Goal: Transaction & Acquisition: Purchase product/service

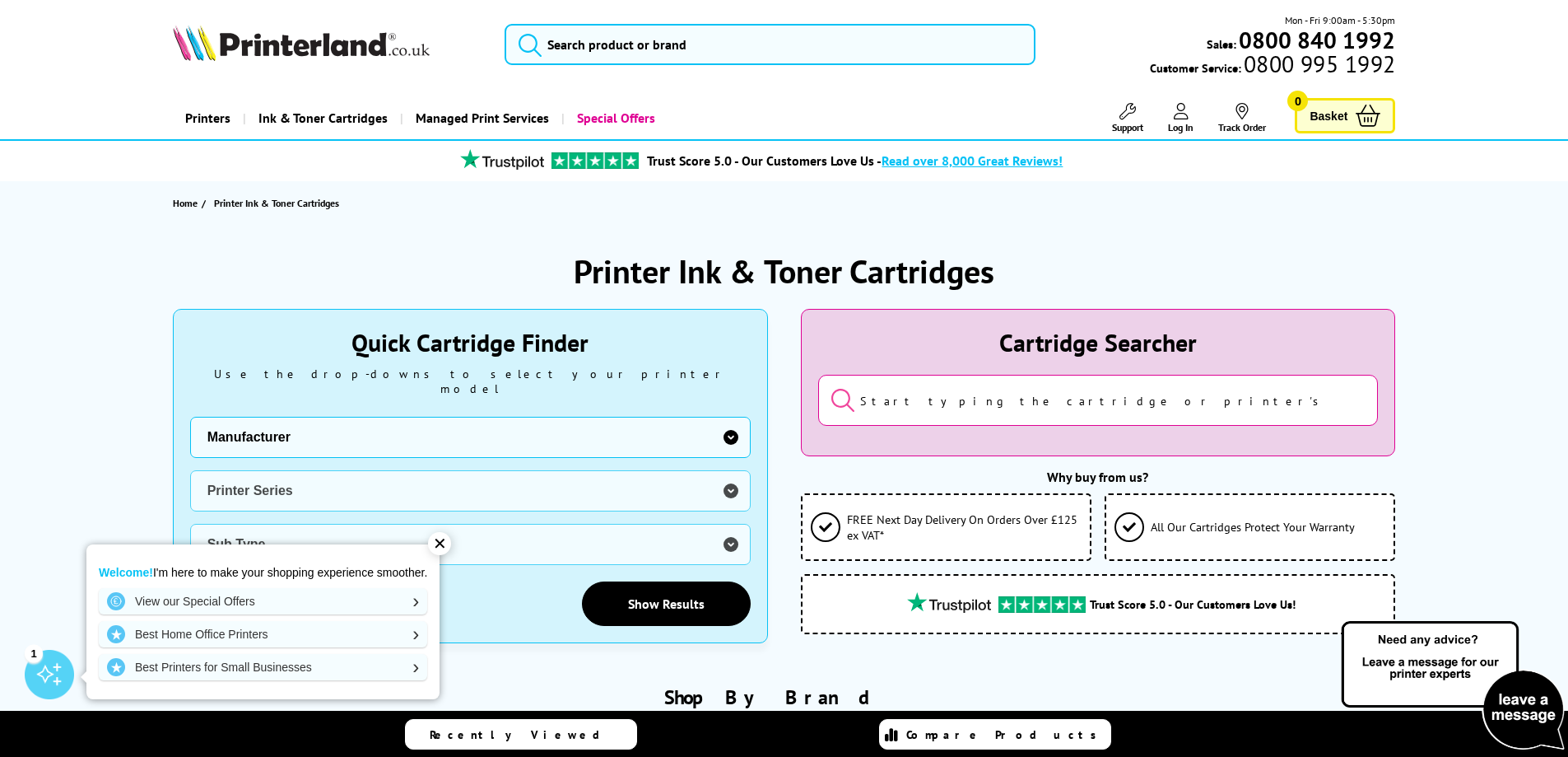
click at [728, 424] on select "Manufacturer Brother Canon Cubify Dell Dymo Epson HP Kodak Konica Minolta Kyoce…" at bounding box center [470, 437] width 561 height 41
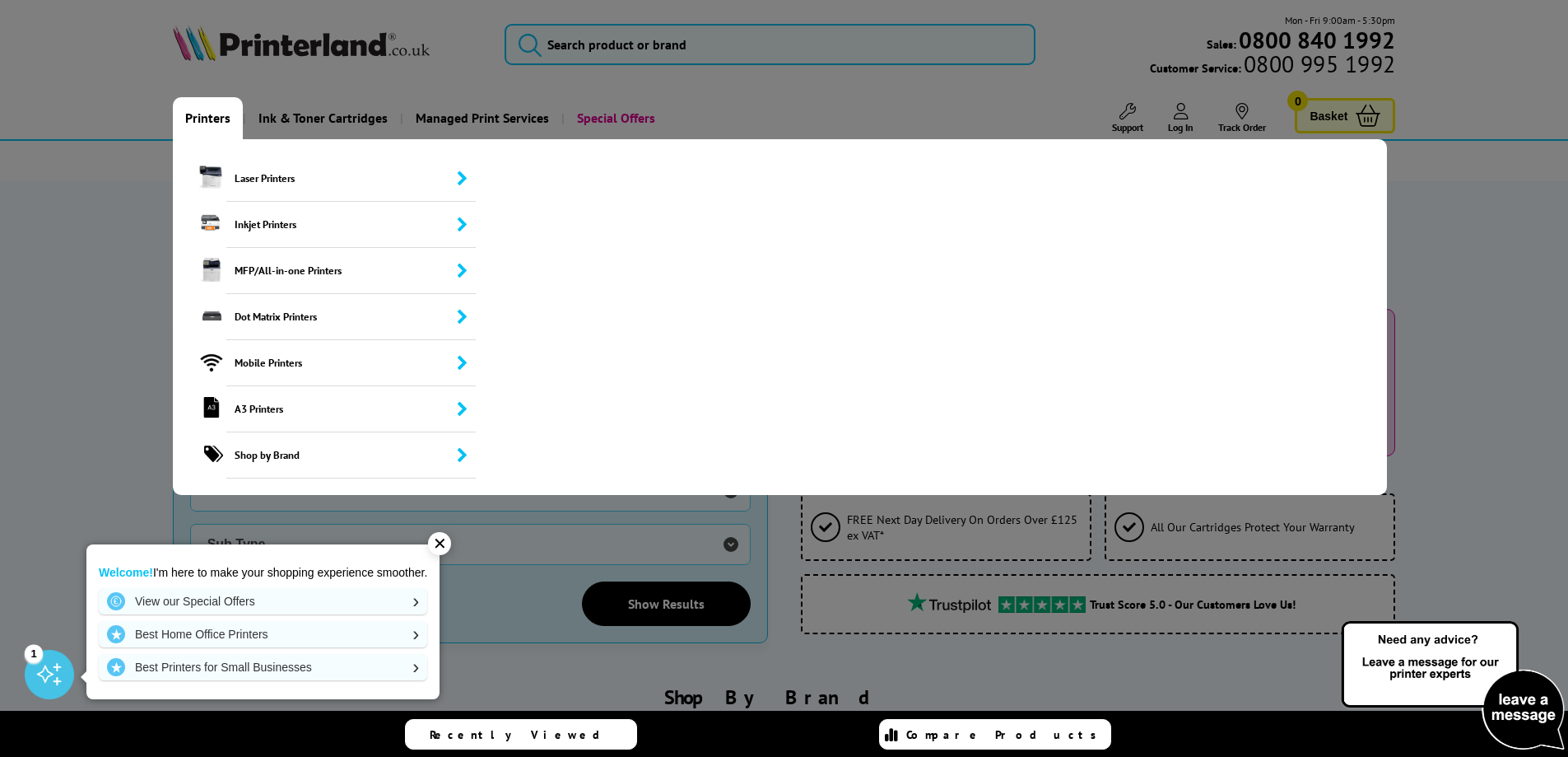
click at [190, 417] on select "Manufacturer Brother Canon Cubify Dell Dymo Epson HP Kodak Konica Minolta Kyoce…" at bounding box center [470, 437] width 561 height 41
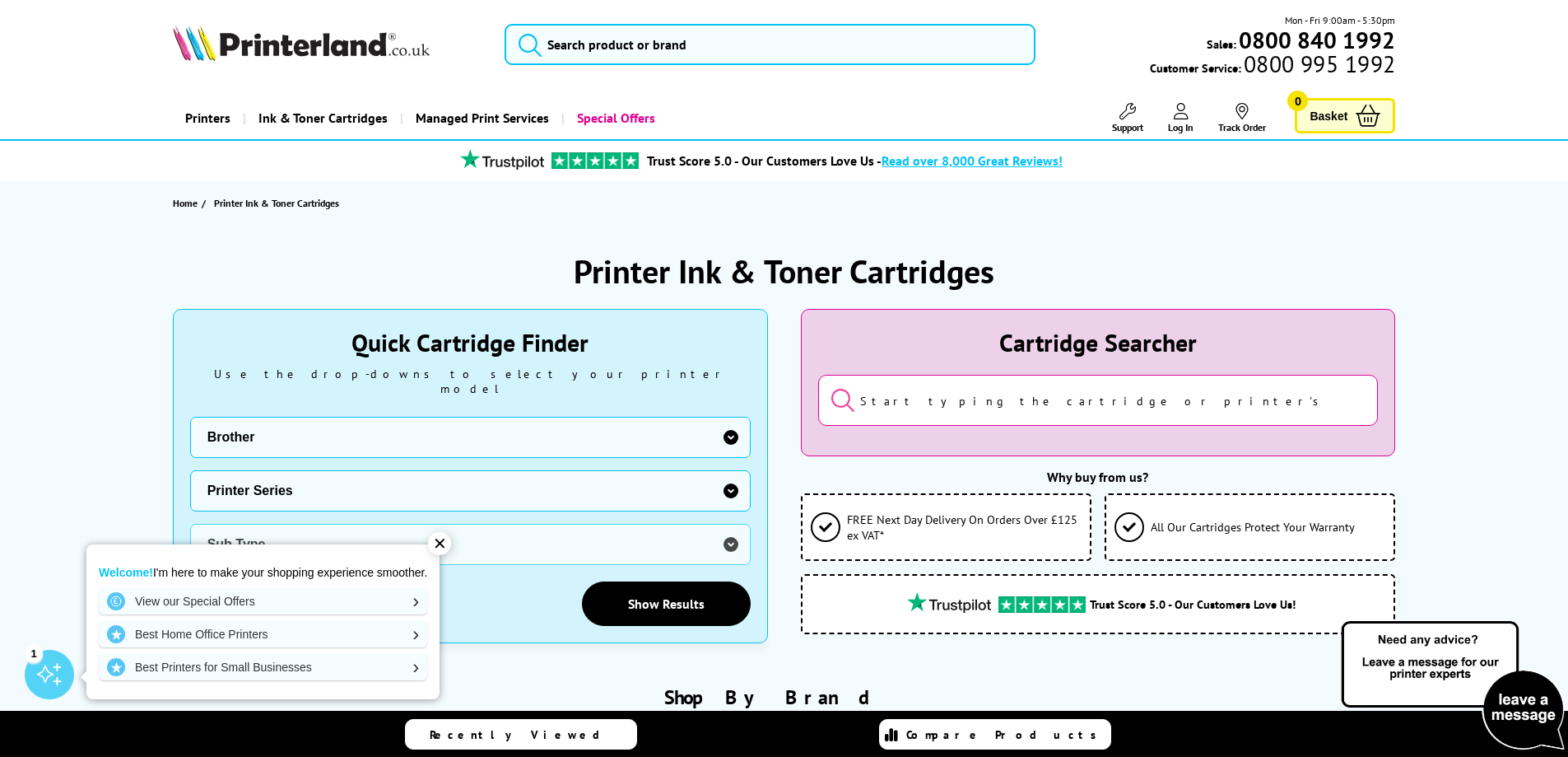
click at [731, 423] on select "Manufacturer Brother Canon Cubify Dell Dymo Epson HP Kodak Konica Minolta Kyoce…" at bounding box center [470, 437] width 561 height 41
select select "13815"
click at [190, 417] on select "Manufacturer Brother Canon Cubify Dell Dymo Epson HP Kodak Konica Minolta Kyoce…" at bounding box center [470, 437] width 561 height 41
click at [734, 471] on select "Printer Series B Series C Series Colorqube Colour MFP DocuPrint Phaser Versalin…" at bounding box center [470, 490] width 561 height 41
select select "37232"
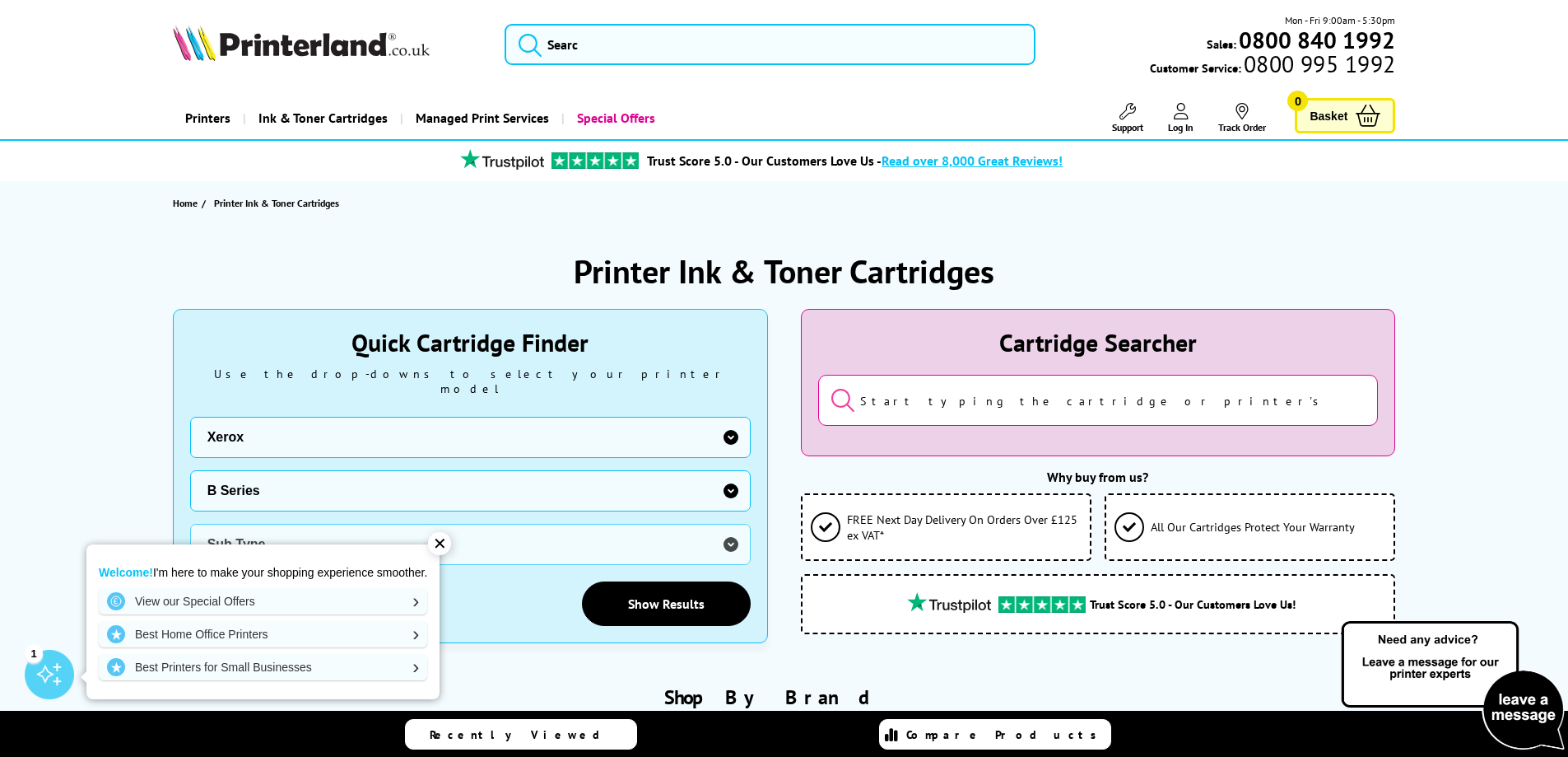
click at [190, 470] on select "Printer Series B Series C Series Colorqube Colour MFP DocuPrint Phaser Versalin…" at bounding box center [470, 490] width 561 height 41
click at [731, 527] on select "Sub Type Xerox B205 Xerox B210 Xerox B215 Xerox B225 Xerox B230 Xerox B235 Xero…" at bounding box center [470, 544] width 561 height 41
select select "38174"
click at [190, 524] on select "Sub Type Xerox B205 Xerox B210 Xerox B215 Xerox B225 Xerox B230 Xerox B235 Xero…" at bounding box center [470, 544] width 561 height 41
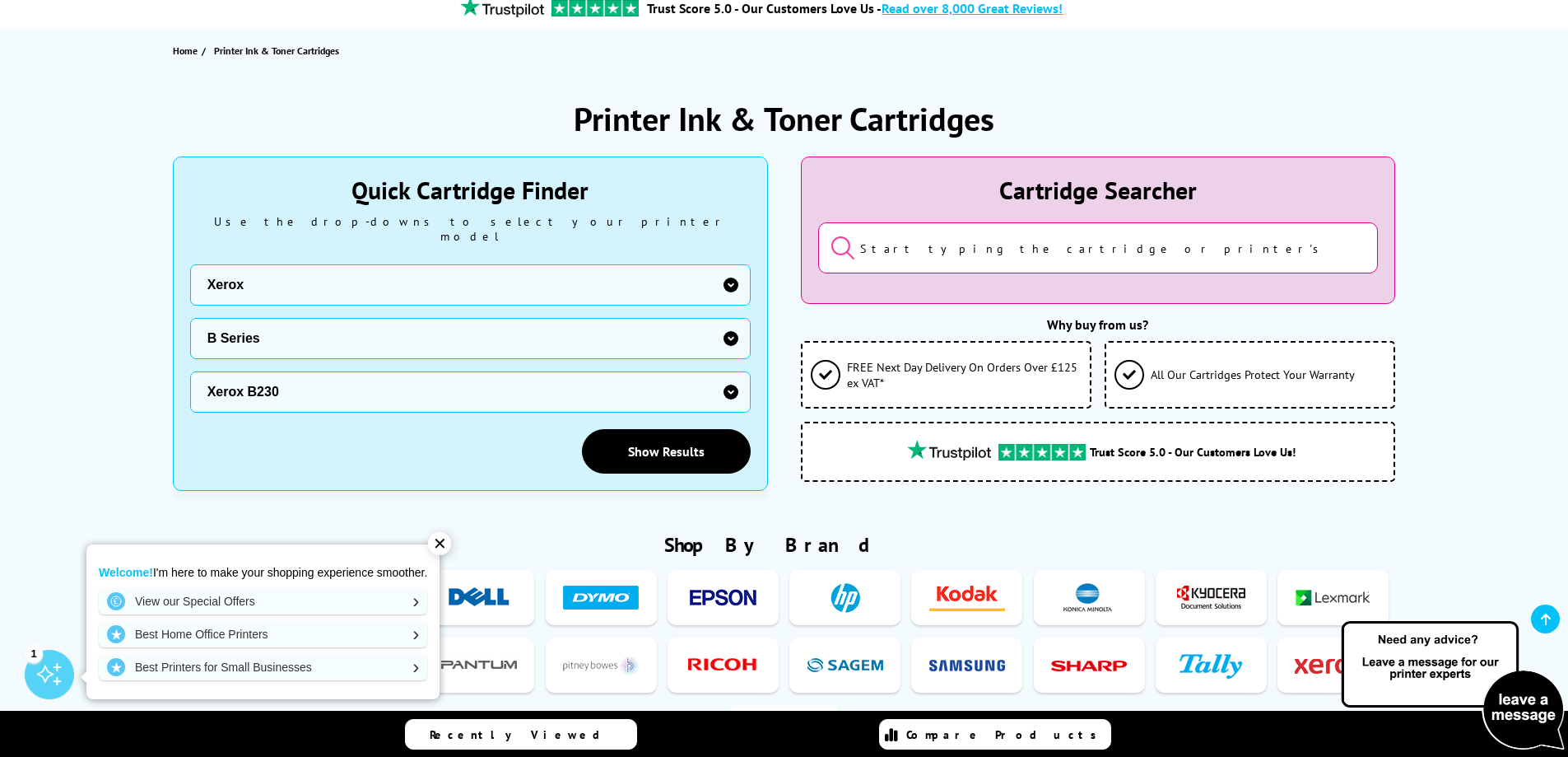
scroll to position [277, 0]
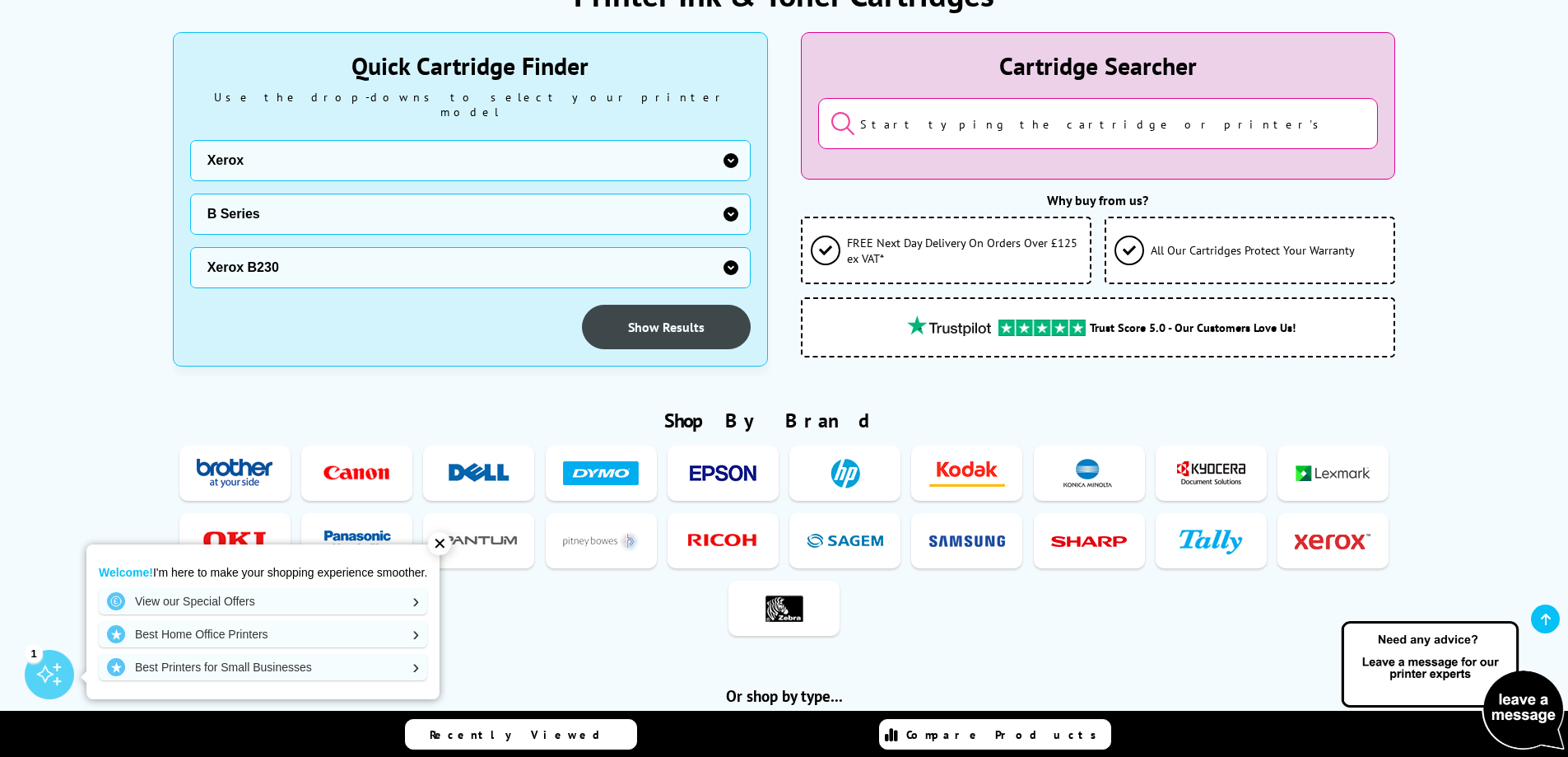
click at [699, 312] on link "Show Results" at bounding box center [666, 327] width 168 height 45
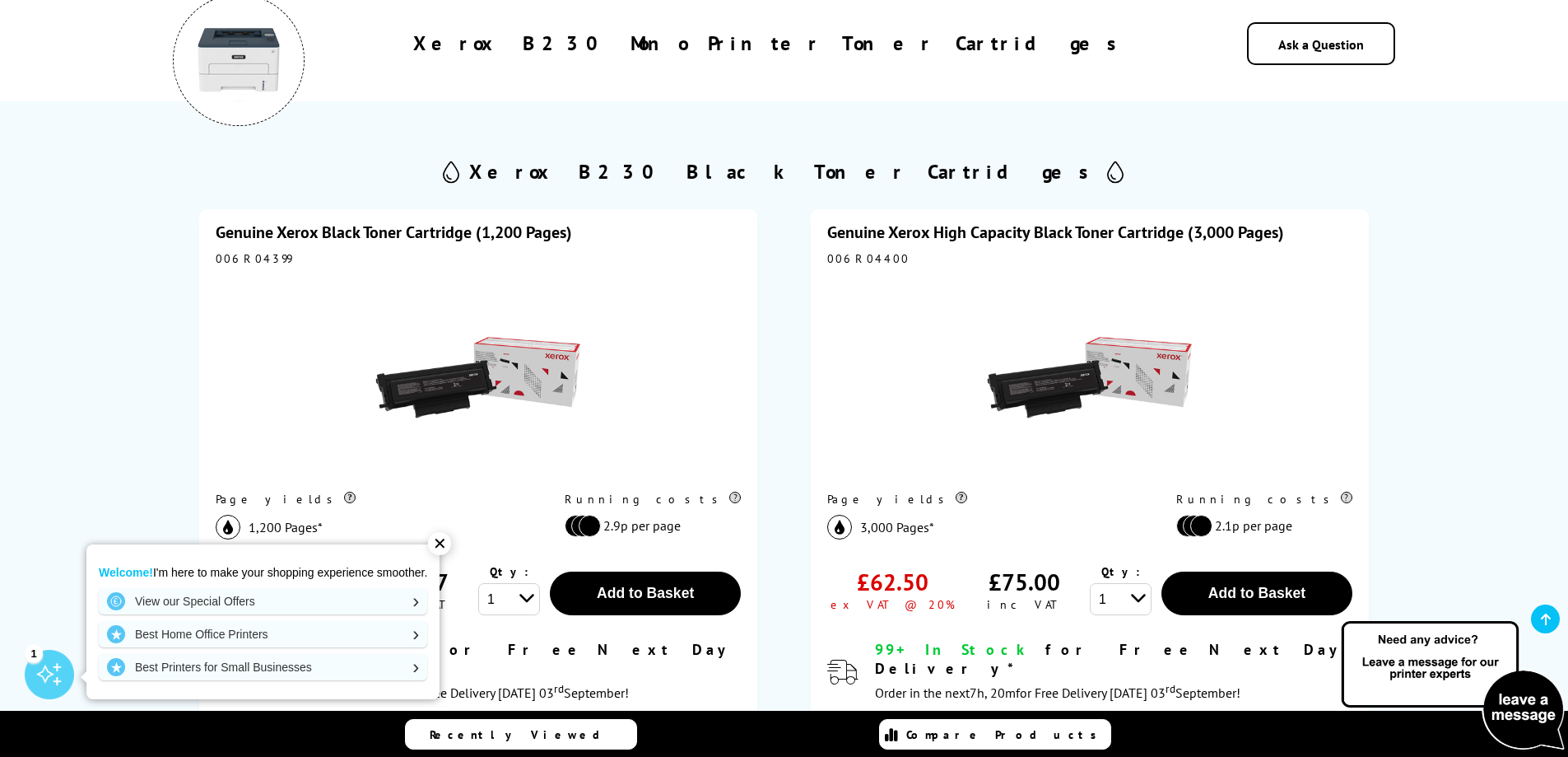
scroll to position [285, 0]
